Goal: Task Accomplishment & Management: Complete application form

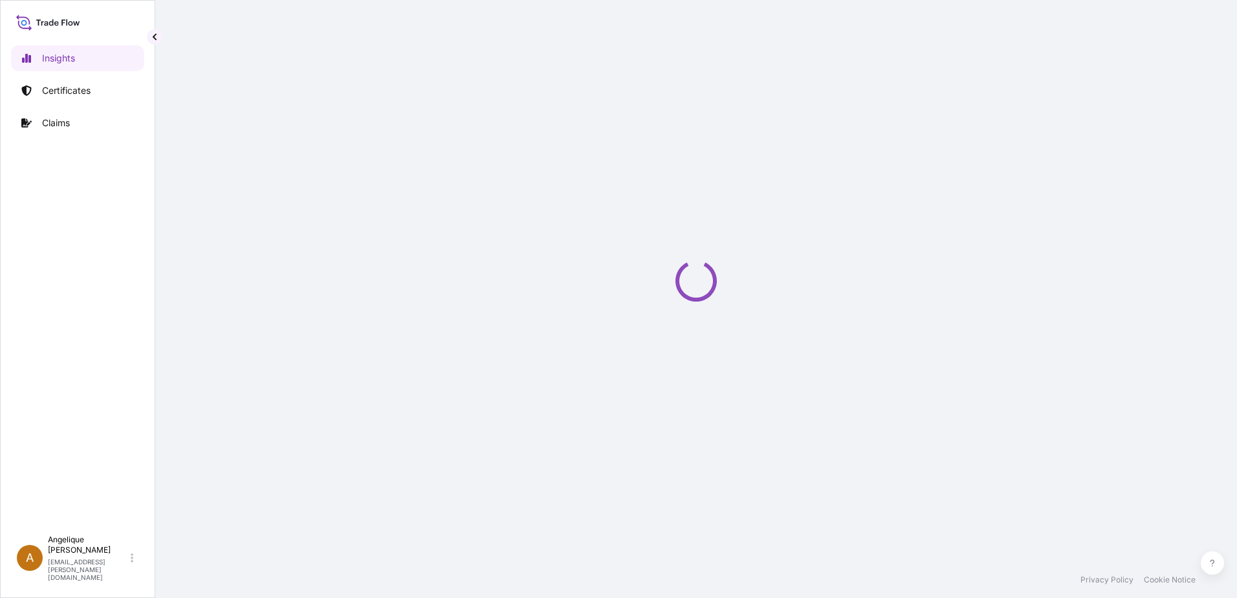
select select "2025"
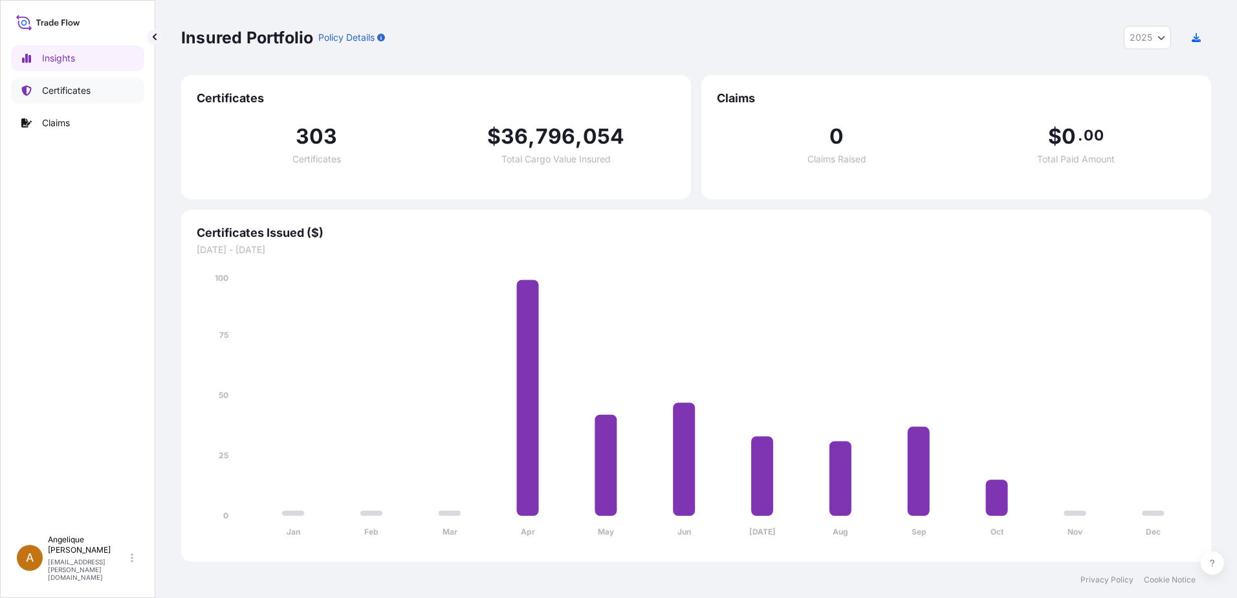
click at [47, 88] on p "Certificates" at bounding box center [66, 90] width 49 height 13
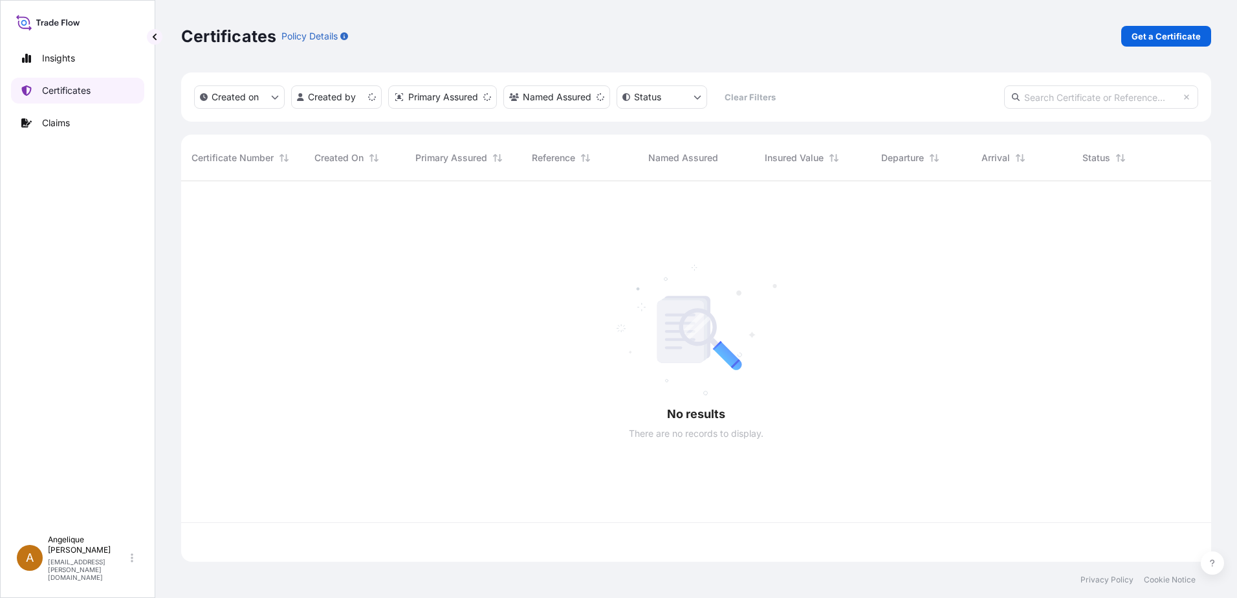
scroll to position [378, 1020]
click at [1176, 34] on p "Get a Certificate" at bounding box center [1166, 36] width 69 height 13
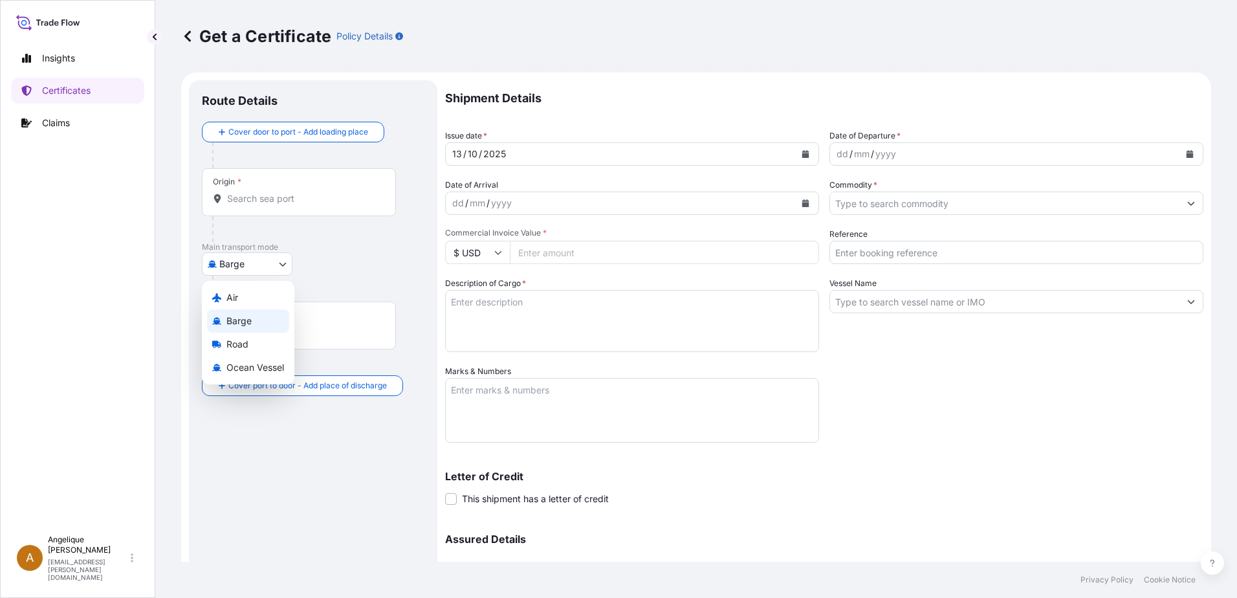
click at [284, 262] on body "Insights Certificates Claims A [PERSON_NAME] [PERSON_NAME][EMAIL_ADDRESS][PERSO…" at bounding box center [618, 299] width 1237 height 598
click at [257, 366] on span "Ocean Vessel" at bounding box center [255, 367] width 58 height 13
select select "Ocean Vessel"
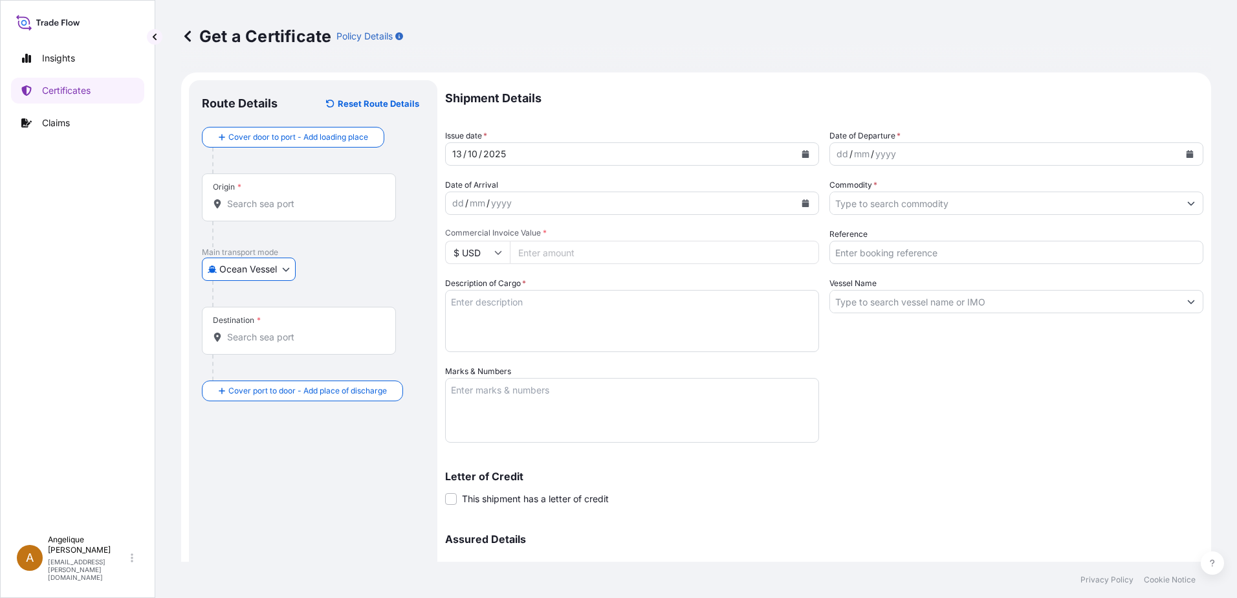
click at [239, 208] on input "Origin *" at bounding box center [303, 203] width 153 height 13
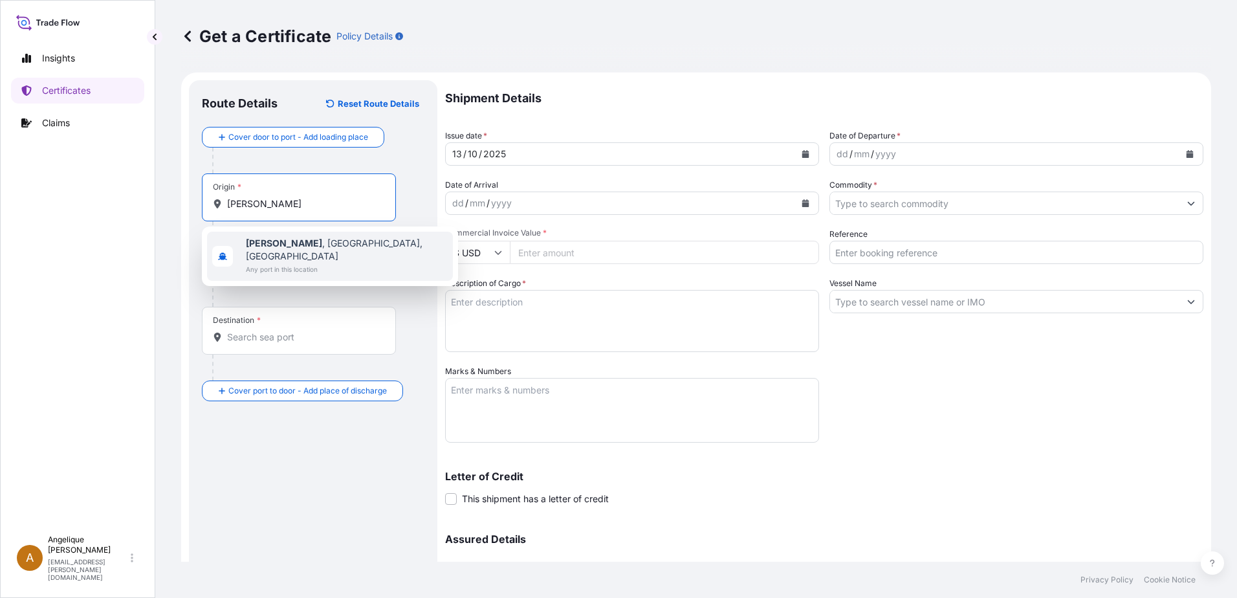
click at [292, 263] on span "Any port in this location" at bounding box center [347, 269] width 202 height 13
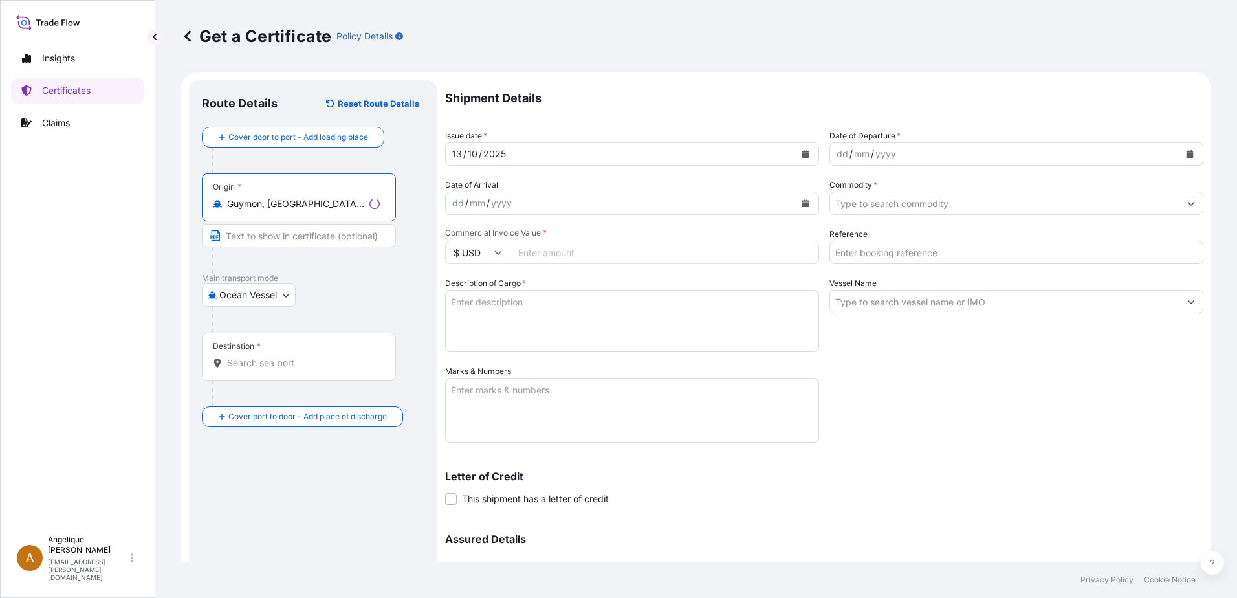
type input "Guymon, [GEOGRAPHIC_DATA], [GEOGRAPHIC_DATA]"
click at [256, 366] on input "Destination *" at bounding box center [303, 362] width 153 height 13
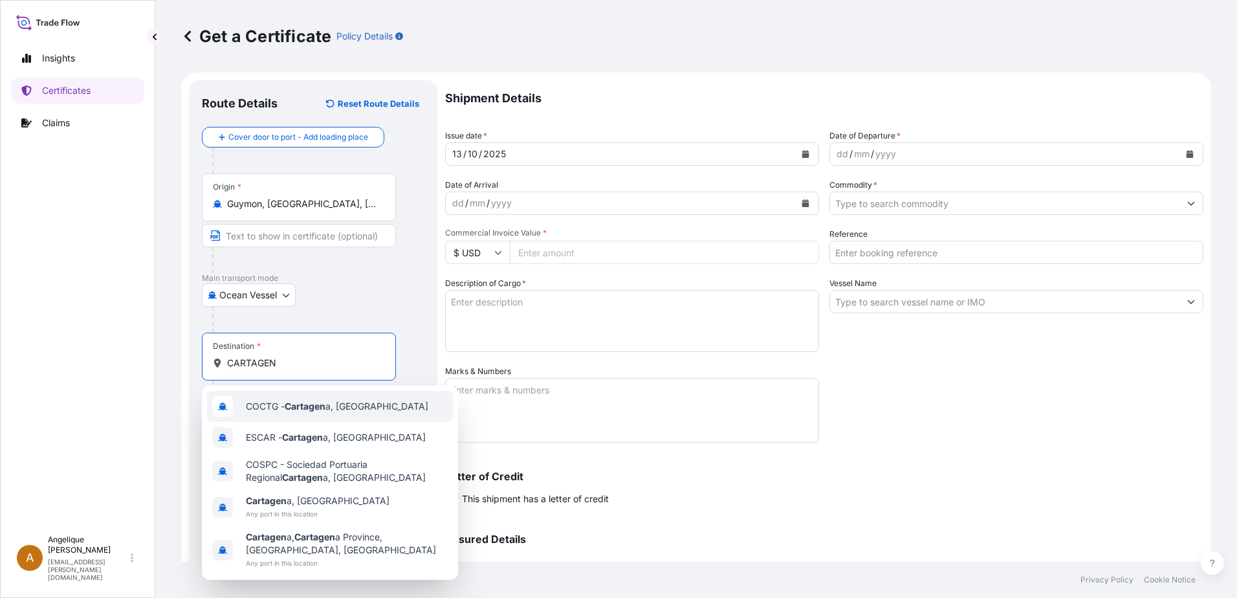
click at [349, 410] on span "COCTG - Cartagen a, [GEOGRAPHIC_DATA]" at bounding box center [337, 406] width 182 height 13
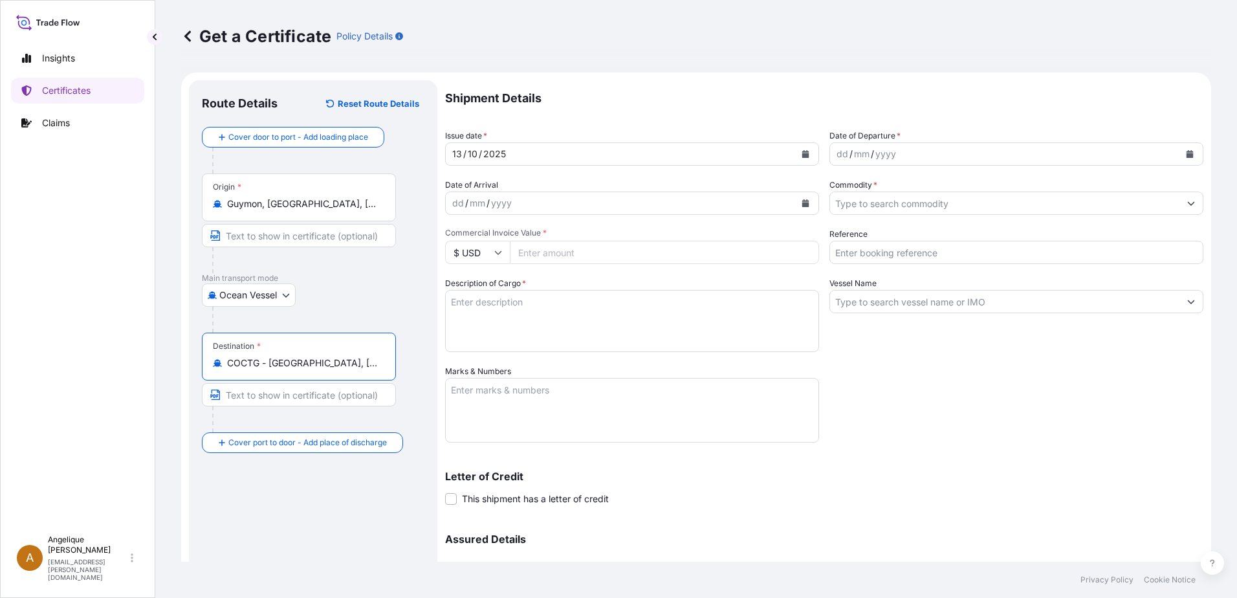
type input "COCTG - [GEOGRAPHIC_DATA], [GEOGRAPHIC_DATA]"
click at [1187, 156] on icon "Calendar" at bounding box center [1190, 154] width 7 height 8
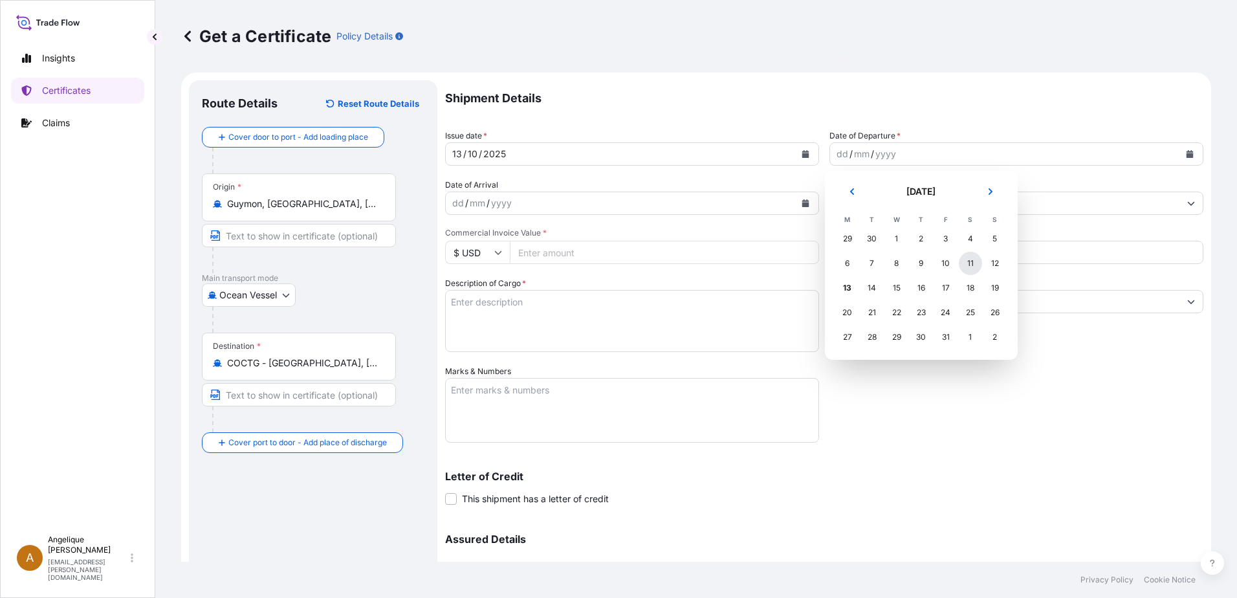
click at [974, 261] on div "11" at bounding box center [970, 263] width 23 height 23
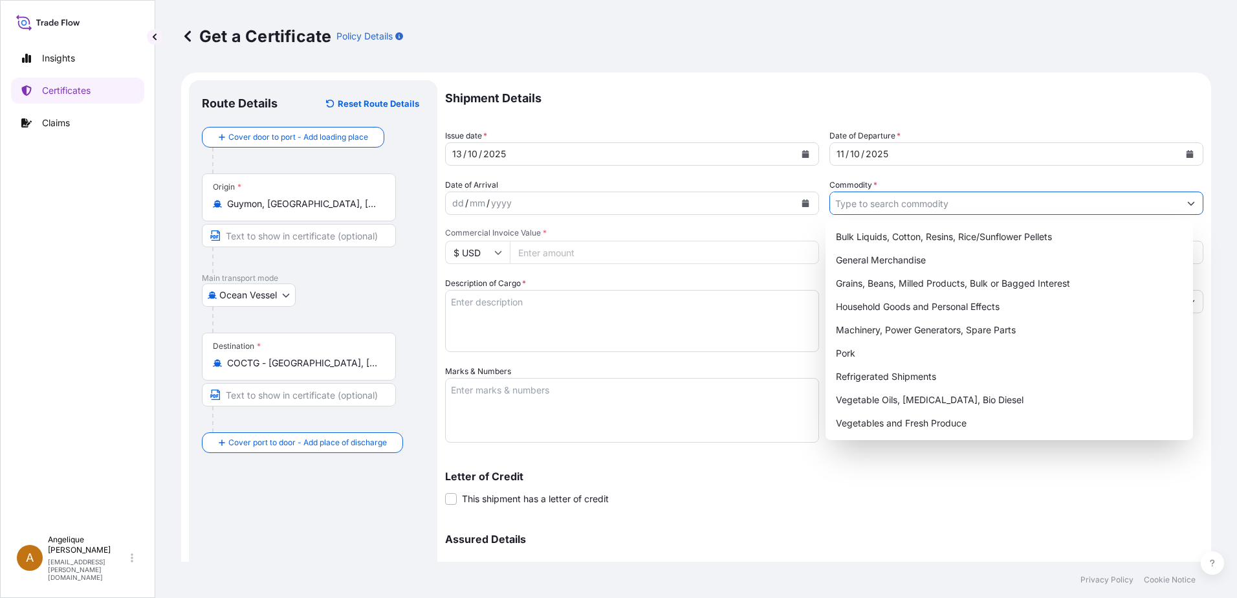
click at [860, 203] on input "Commodity *" at bounding box center [1004, 203] width 349 height 23
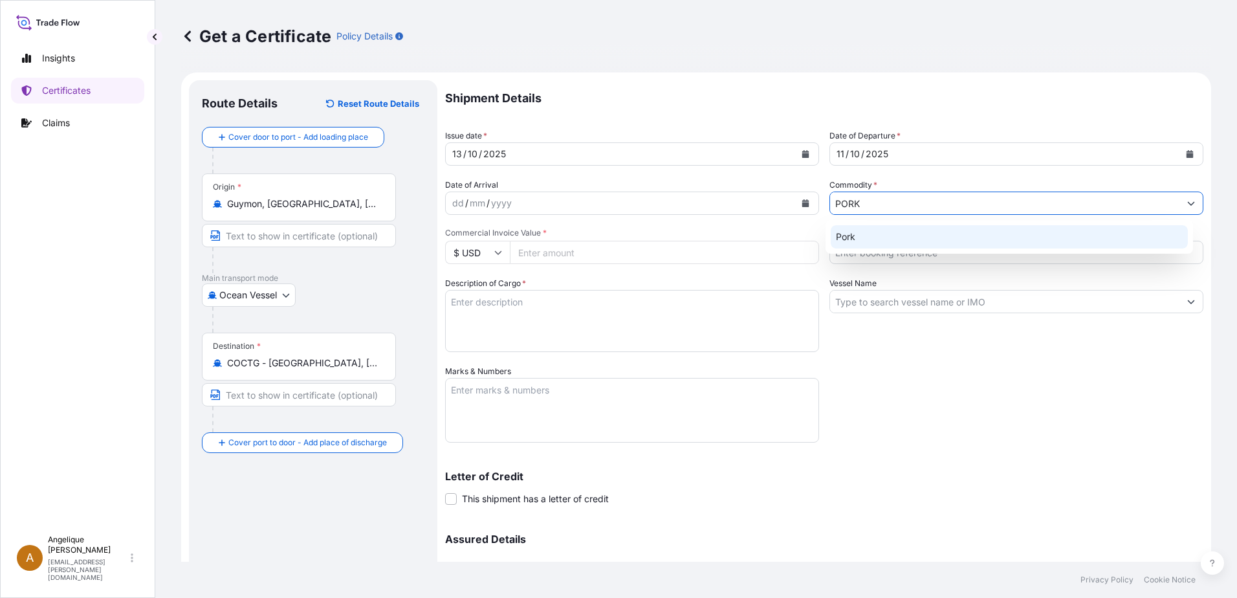
click at [872, 236] on div "Pork" at bounding box center [1010, 236] width 358 height 23
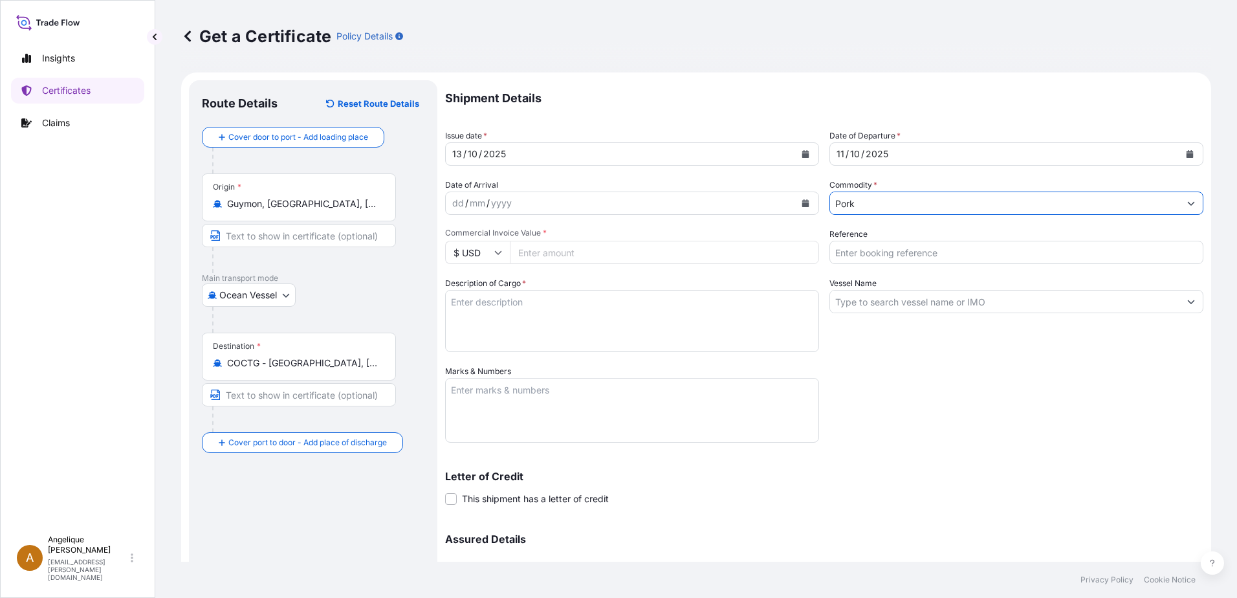
type input "Pork"
click at [599, 250] on input "Commercial Invoice Value *" at bounding box center [664, 252] width 309 height 23
type input "71967.81"
type input "2910903"
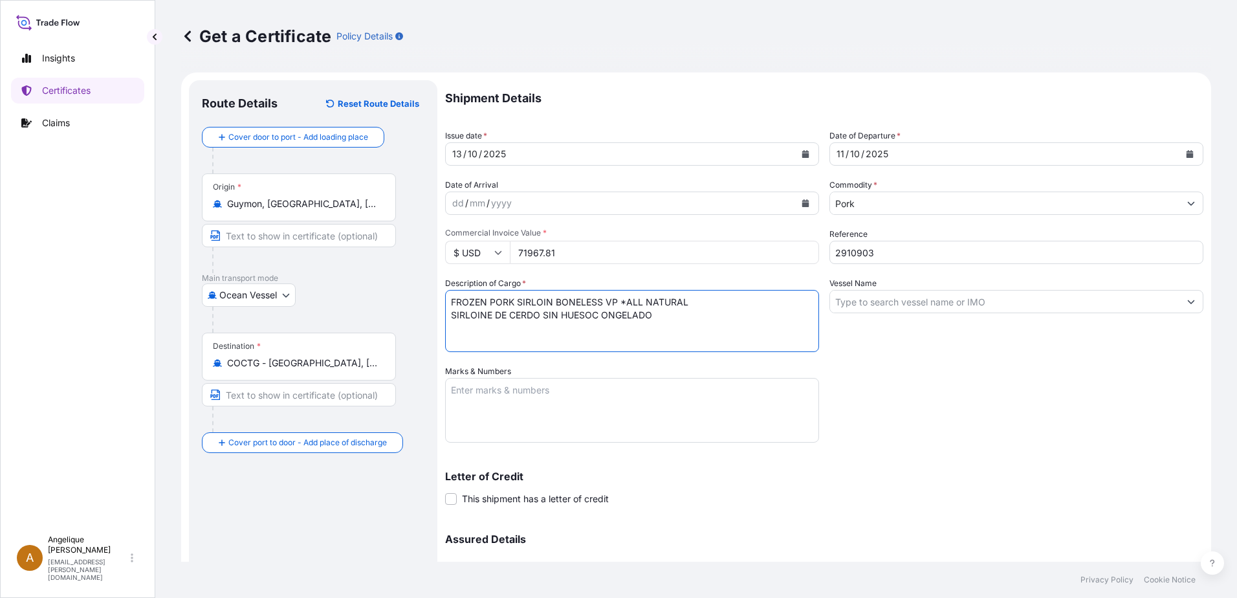
type textarea "FROZEN PORK SIRLOIN BONELESS VP *ALL NATURAL SIRLOINE DE CERDO SIN HUESOC ONGEL…"
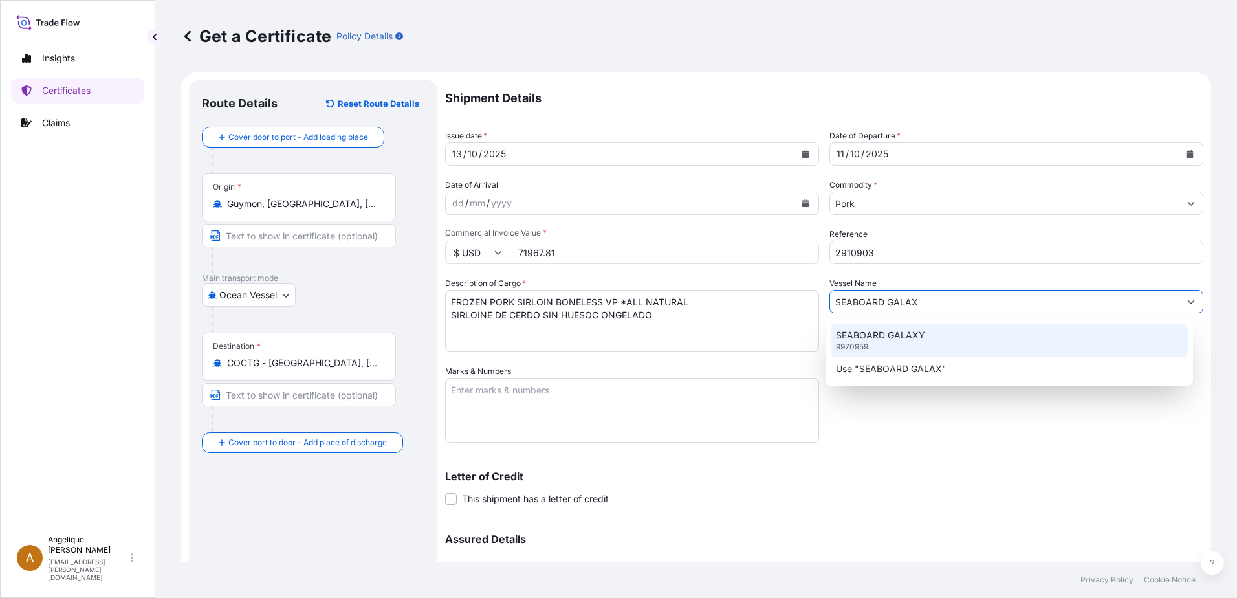
click at [888, 343] on div "SEABOARD GALAXY 9970959" at bounding box center [1010, 340] width 358 height 34
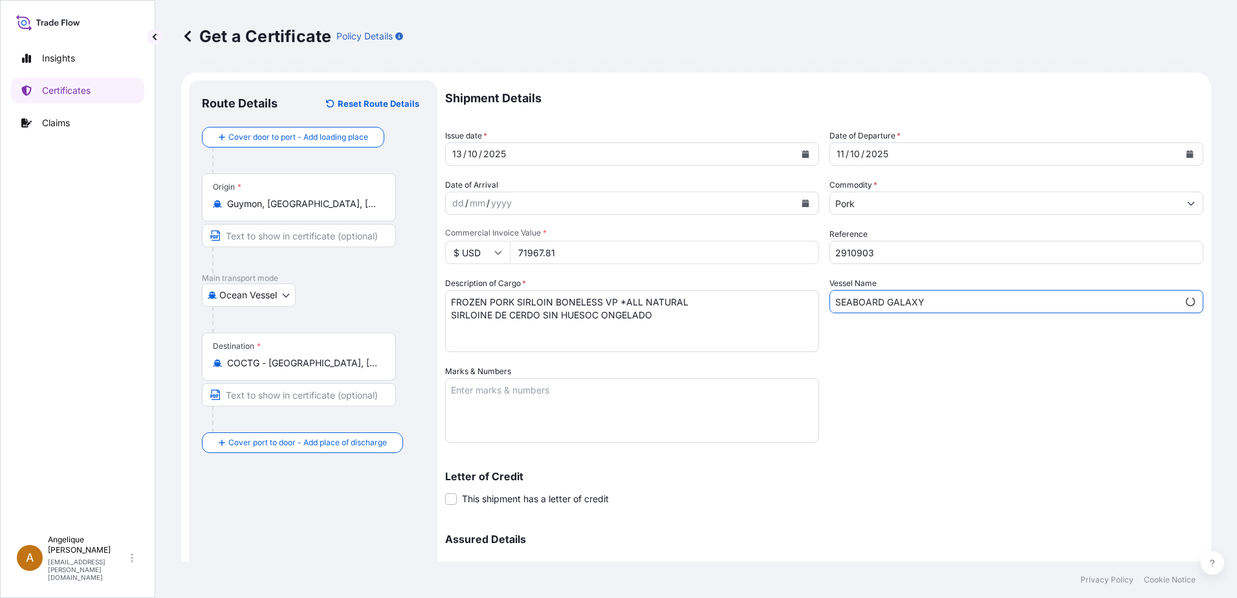
type input "SEABOARD GALAXY"
click at [505, 393] on textarea "Marks & Numbers" at bounding box center [632, 410] width 374 height 65
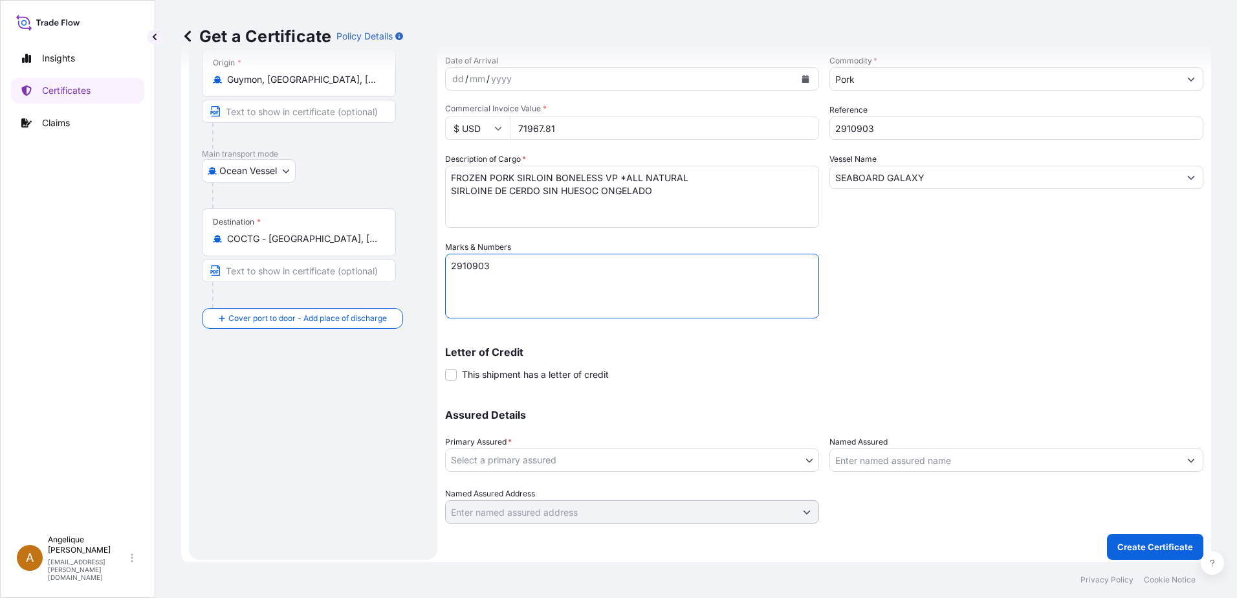
scroll to position [130, 0]
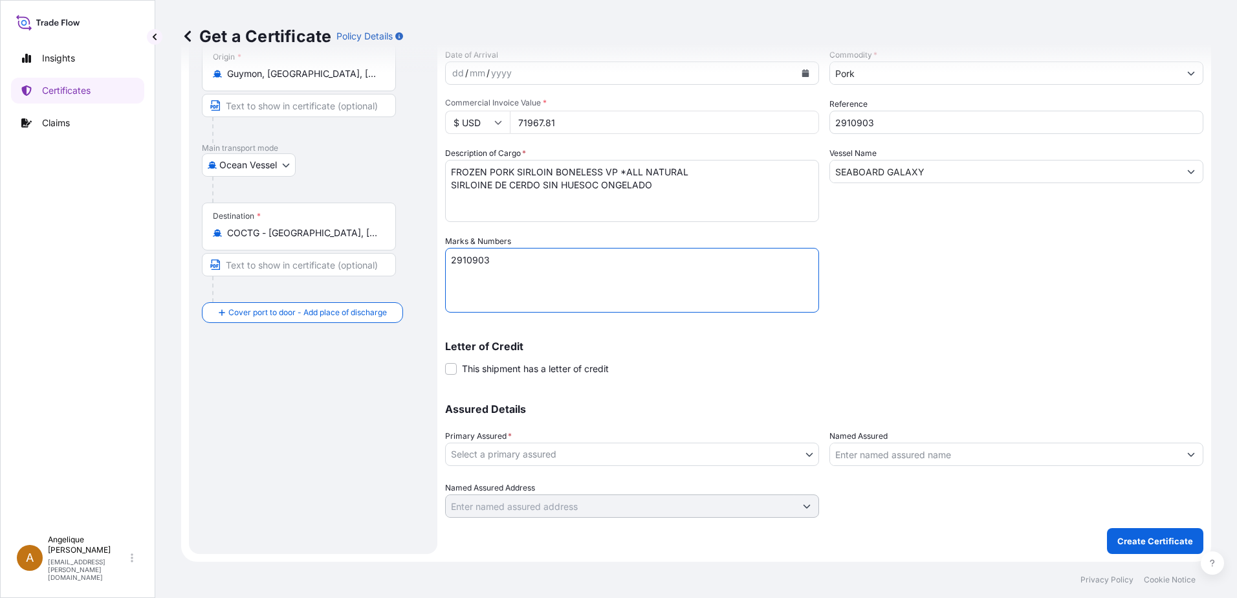
type textarea "2910903"
click at [527, 454] on body "Insights Certificates Claims A [PERSON_NAME] [PERSON_NAME][EMAIL_ADDRESS][PERSO…" at bounding box center [618, 299] width 1237 height 598
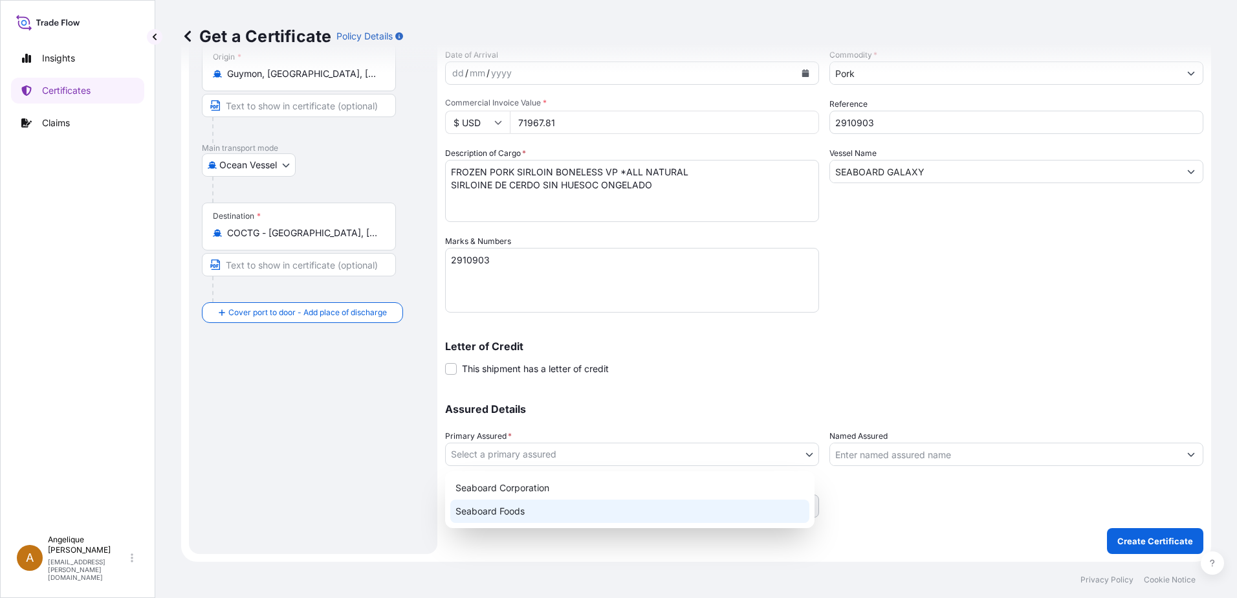
click at [518, 508] on div "Seaboard Foods" at bounding box center [629, 510] width 359 height 23
select select "31638"
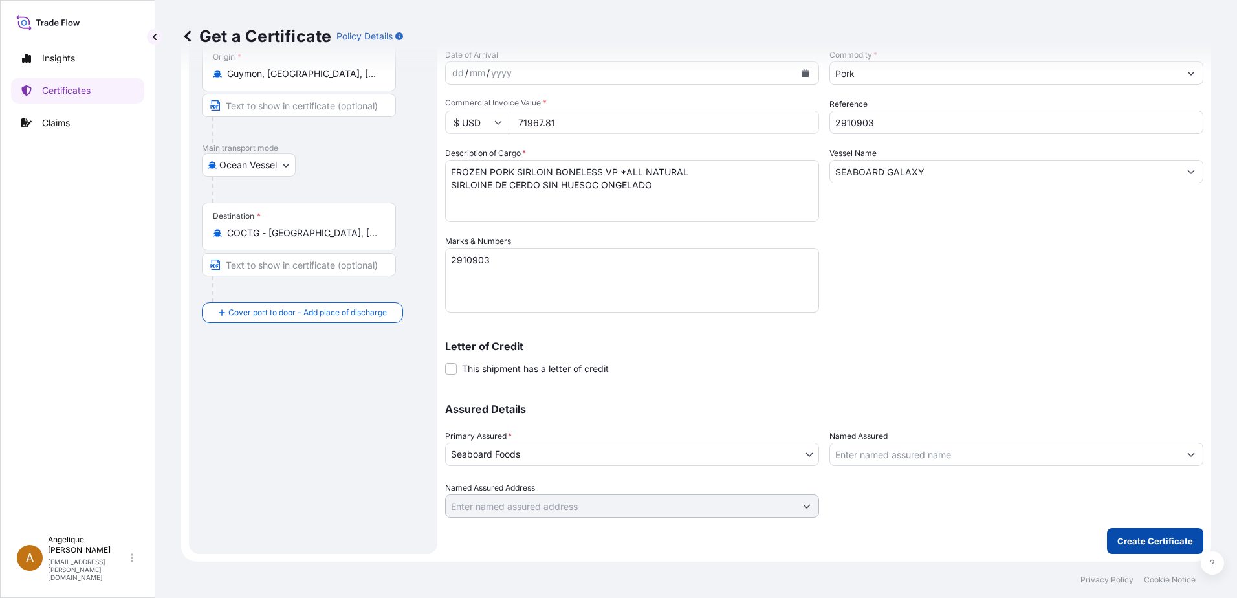
click at [1129, 547] on button "Create Certificate" at bounding box center [1155, 541] width 96 height 26
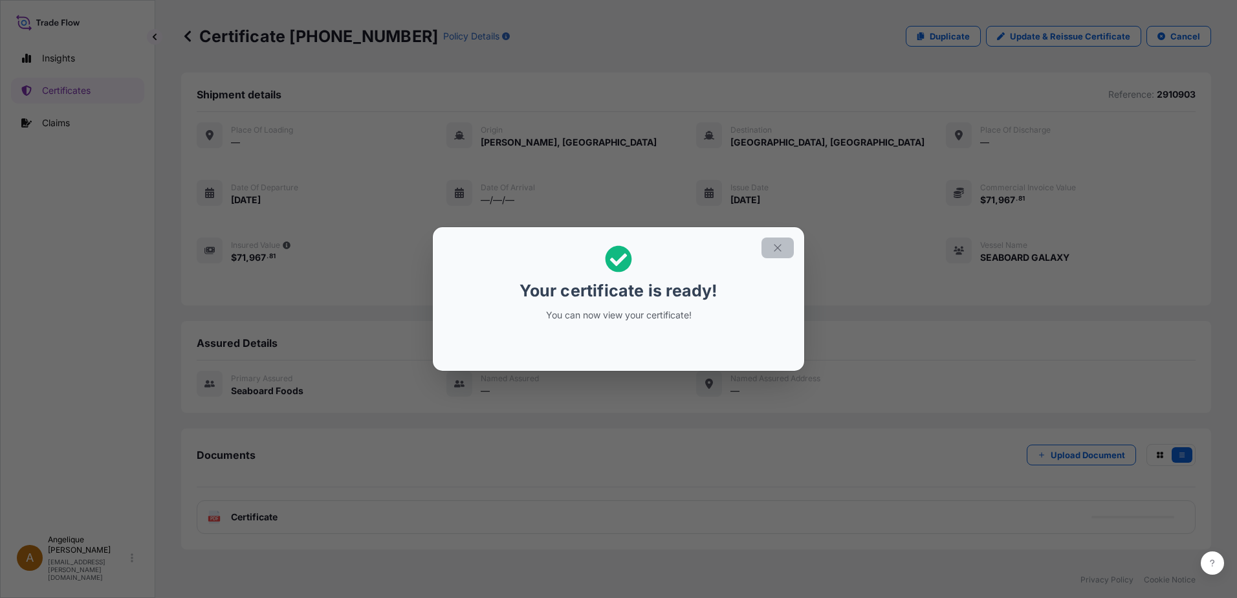
click at [773, 246] on icon "button" at bounding box center [778, 248] width 12 height 12
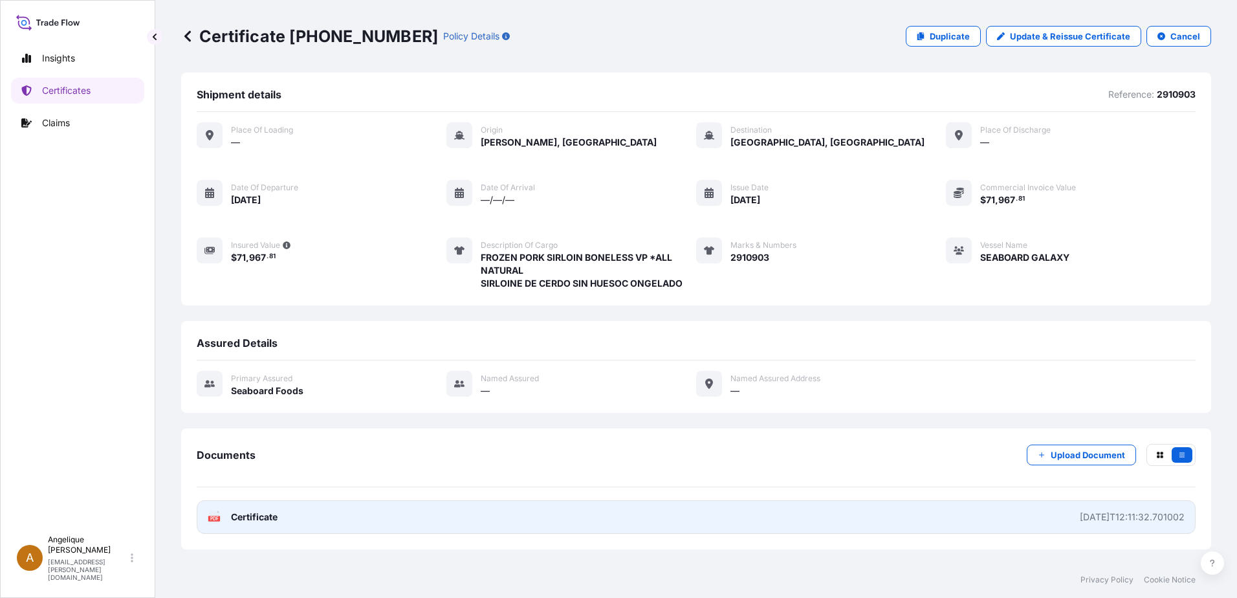
click at [308, 514] on link "PDF Certificate [DATE]T12:11:32.701002" at bounding box center [696, 517] width 999 height 34
